Goal: Task Accomplishment & Management: Use online tool/utility

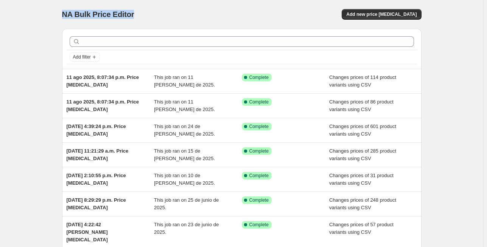
drag, startPoint x: 106, startPoint y: 14, endPoint x: 174, endPoint y: 14, distance: 67.7
click at [174, 14] on div "NA Bulk Price Editor. This page is ready NA Bulk Price Editor Add new price [ME…" at bounding box center [241, 198] width 377 height 397
click at [174, 14] on div "NA Bulk Price Editor" at bounding box center [148, 14] width 173 height 11
click at [364, 12] on span "Add new price [MEDICAL_DATA]" at bounding box center [381, 14] width 70 height 6
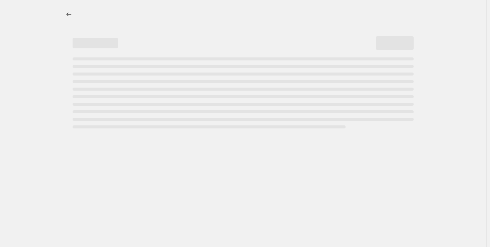
select select "percentage"
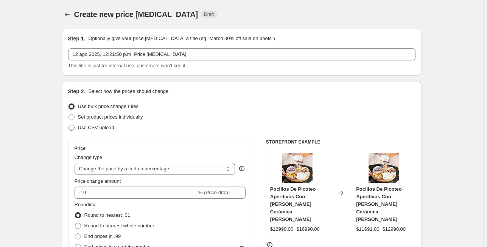
click at [74, 124] on label "Use CSV upload" at bounding box center [91, 128] width 46 height 11
click at [69, 125] on input "Use CSV upload" at bounding box center [68, 125] width 0 height 0
radio input "true"
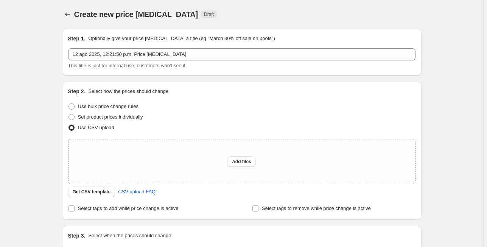
scroll to position [90, 0]
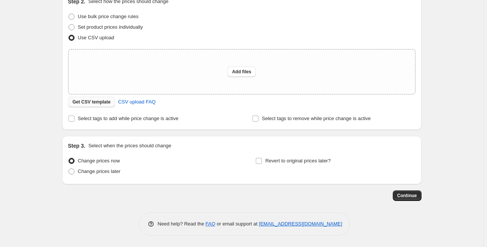
click at [109, 106] on button "Get CSV template" at bounding box center [91, 102] width 47 height 11
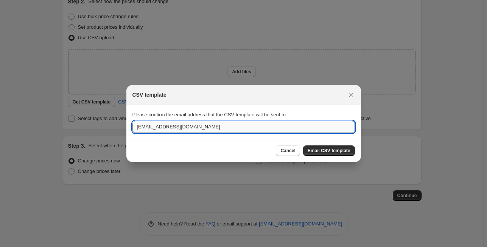
click at [193, 127] on input "[EMAIL_ADDRESS][DOMAIN_NAME]" at bounding box center [243, 127] width 222 height 12
drag, startPoint x: 152, startPoint y: 127, endPoint x: 117, endPoint y: 127, distance: 35.2
click at [117, 247] on div "CSV template Please confirm the email address that the CSV template will be sen…" at bounding box center [243, 247] width 487 height 0
click at [139, 128] on input "[EMAIL_ADDRESS][PERSON_NAME][DOMAIN_NAME]" at bounding box center [243, 127] width 222 height 12
click at [140, 128] on input "[EMAIL_ADDRESS][PERSON_NAME][DOMAIN_NAME]" at bounding box center [243, 127] width 222 height 12
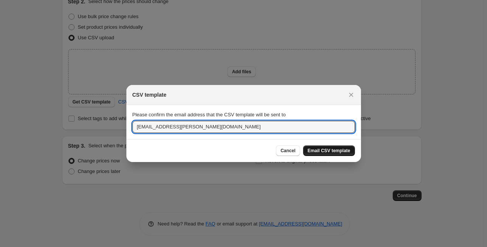
type input "[EMAIL_ADDRESS][PERSON_NAME][DOMAIN_NAME]"
click at [344, 154] on button "Email CSV template" at bounding box center [329, 151] width 52 height 11
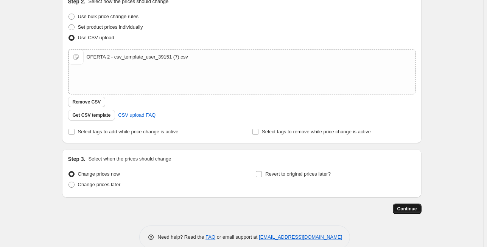
click at [400, 207] on span "Continue" at bounding box center [407, 209] width 20 height 6
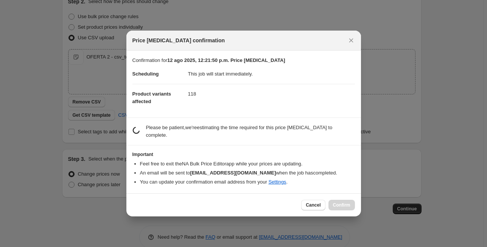
scroll to position [0, 0]
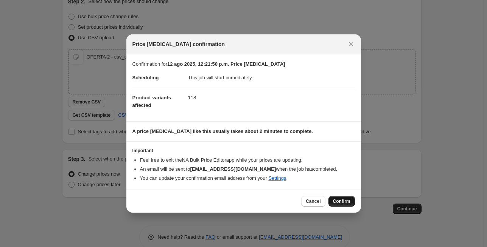
click at [344, 202] on span "Confirm" at bounding box center [341, 202] width 17 height 6
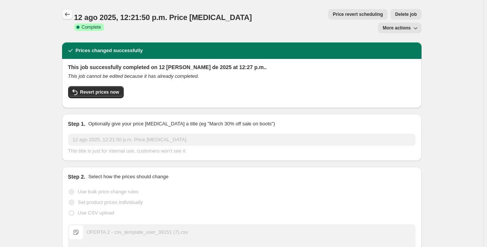
click at [69, 15] on icon "Price change jobs" at bounding box center [68, 15] width 8 height 8
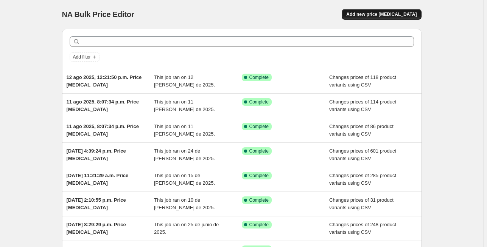
click at [372, 18] on button "Add new price [MEDICAL_DATA]" at bounding box center [380, 14] width 79 height 11
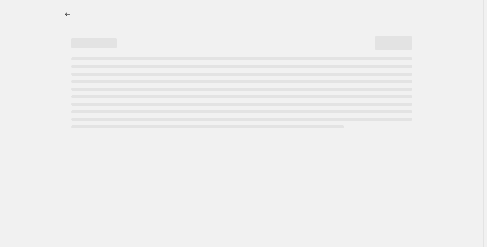
select select "percentage"
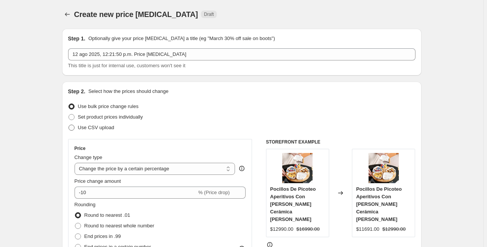
click at [94, 131] on span "Use CSV upload" at bounding box center [96, 128] width 36 height 8
click at [69, 125] on input "Use CSV upload" at bounding box center [68, 125] width 0 height 0
radio input "true"
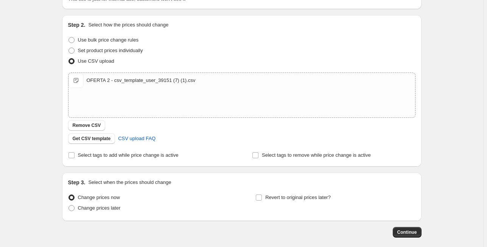
scroll to position [103, 0]
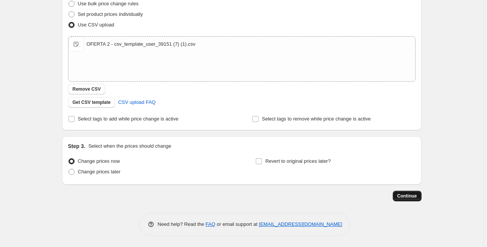
click at [407, 195] on span "Continue" at bounding box center [407, 196] width 20 height 6
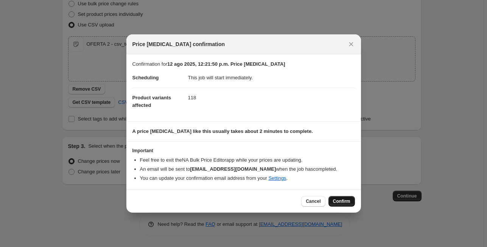
click at [343, 206] on button "Confirm" at bounding box center [341, 201] width 26 height 11
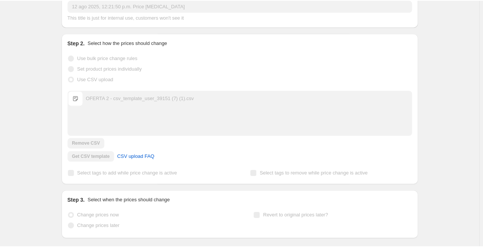
scroll to position [123, 0]
